Goal: Transaction & Acquisition: Book appointment/travel/reservation

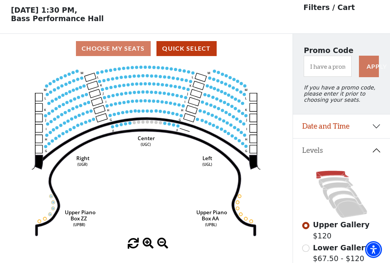
scroll to position [36, 0]
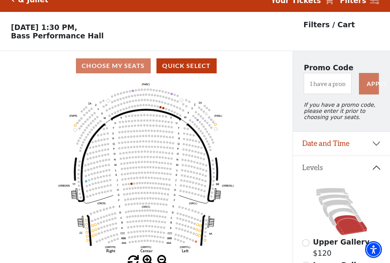
scroll to position [36, 0]
